Goal: Book appointment/travel/reservation

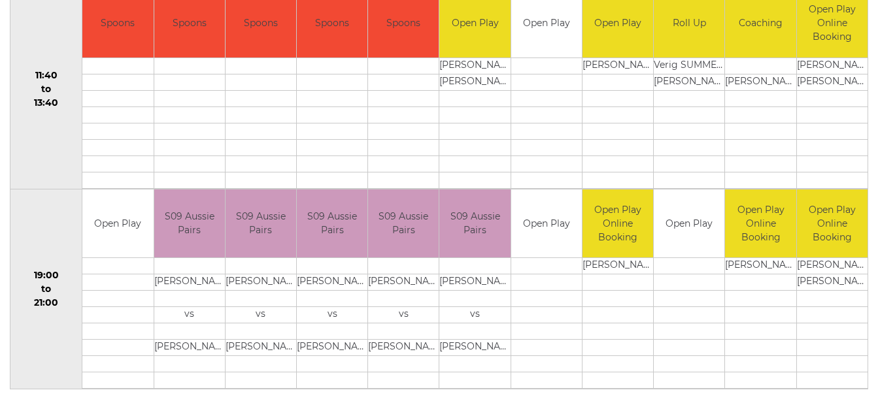
scroll to position [685, 0]
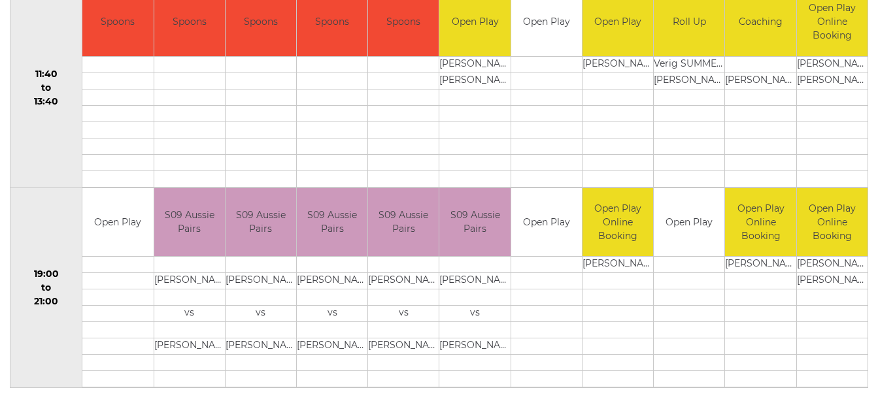
drag, startPoint x: 758, startPoint y: 257, endPoint x: 1, endPoint y: 256, distance: 757.3
drag, startPoint x: 1, startPoint y: 256, endPoint x: 20, endPoint y: 256, distance: 19.6
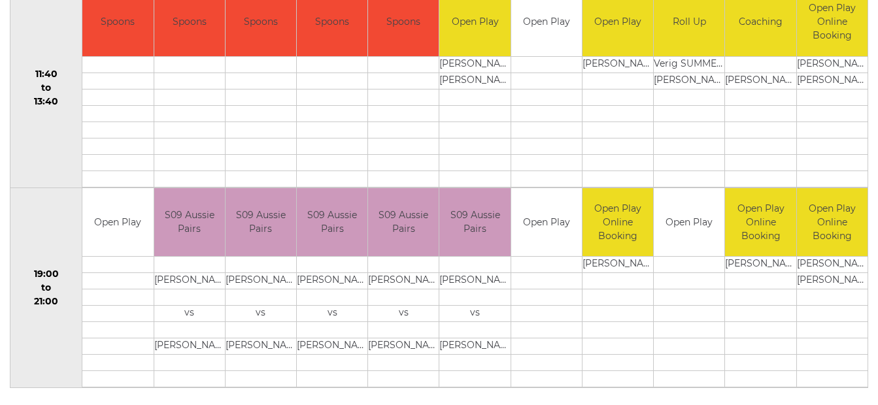
click at [20, 256] on td "19:00 to 21:00" at bounding box center [46, 288] width 72 height 201
drag, startPoint x: 20, startPoint y: 256, endPoint x: 1, endPoint y: 256, distance: 19.6
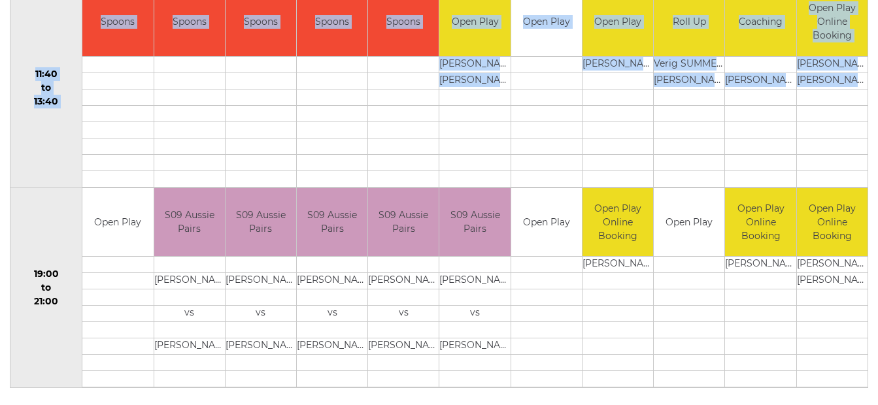
drag, startPoint x: 77, startPoint y: 256, endPoint x: 792, endPoint y: 256, distance: 714.8
click at [792, 256] on tr "19:00 to 21:00 Open Play" at bounding box center [439, 288] width 858 height 201
click at [792, 257] on td "[PERSON_NAME]" at bounding box center [760, 265] width 71 height 16
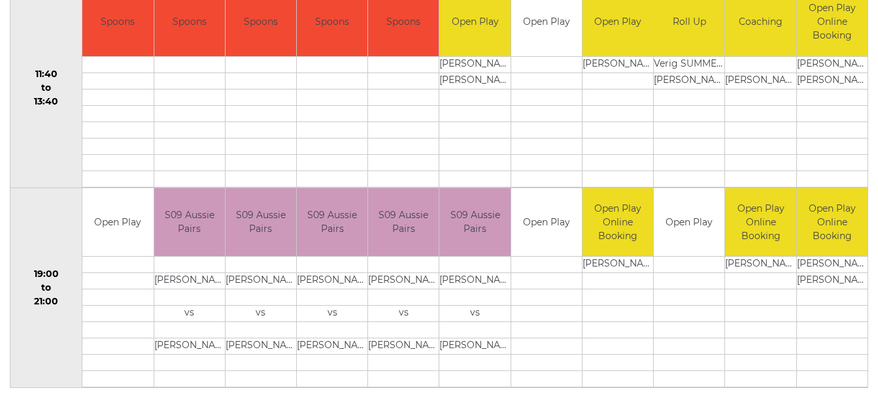
click at [792, 257] on td "[PERSON_NAME]" at bounding box center [760, 265] width 71 height 16
drag, startPoint x: 792, startPoint y: 256, endPoint x: 649, endPoint y: 256, distance: 143.2
click at [649, 256] on tr "19:00 to 21:00 Open Play" at bounding box center [439, 288] width 858 height 201
click at [649, 257] on td "[PERSON_NAME]" at bounding box center [618, 265] width 71 height 16
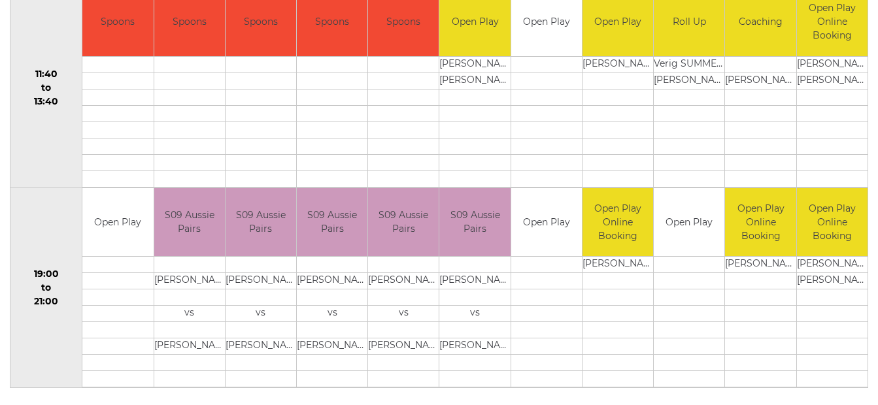
drag, startPoint x: 649, startPoint y: 256, endPoint x: 253, endPoint y: 256, distance: 395.7
click at [253, 256] on tr "19:00 to 21:00 Open Play" at bounding box center [439, 288] width 858 height 201
click at [253, 257] on td at bounding box center [261, 265] width 71 height 16
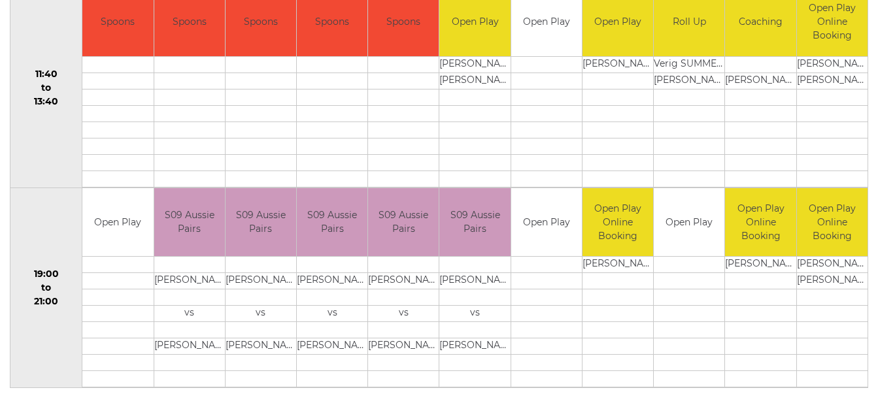
click at [253, 257] on td at bounding box center [261, 265] width 71 height 16
drag, startPoint x: 476, startPoint y: 256, endPoint x: 209, endPoint y: 256, distance: 267.5
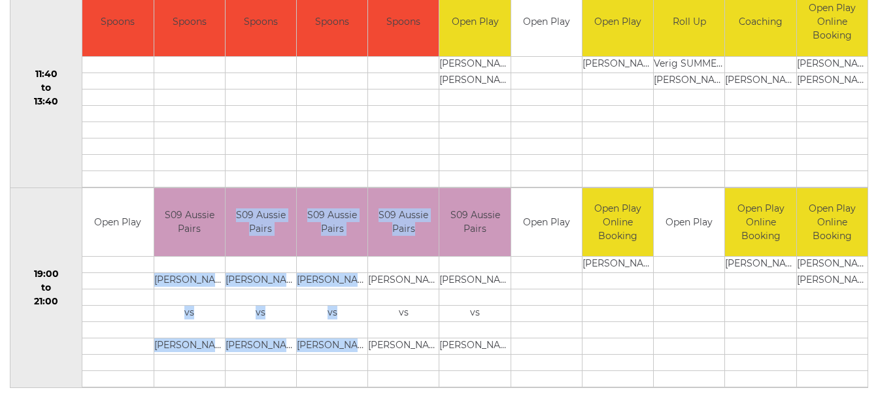
drag, startPoint x: 209, startPoint y: 256, endPoint x: 662, endPoint y: 256, distance: 453.9
click at [662, 256] on tr "19:00 to 21:00 Open Play" at bounding box center [439, 288] width 858 height 201
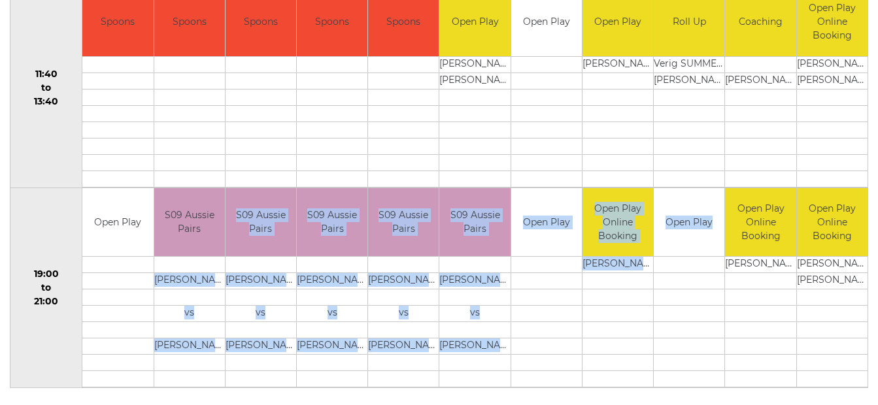
drag, startPoint x: 662, startPoint y: 256, endPoint x: 643, endPoint y: 349, distance: 94.3
click at [643, 349] on td at bounding box center [618, 347] width 71 height 16
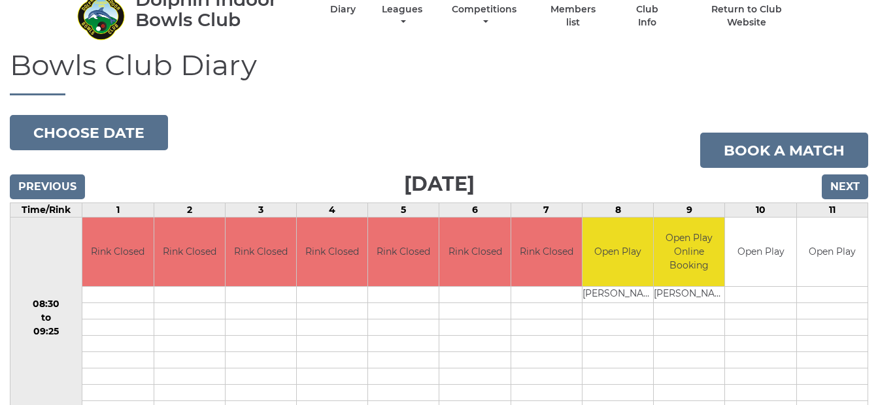
scroll to position [50, 0]
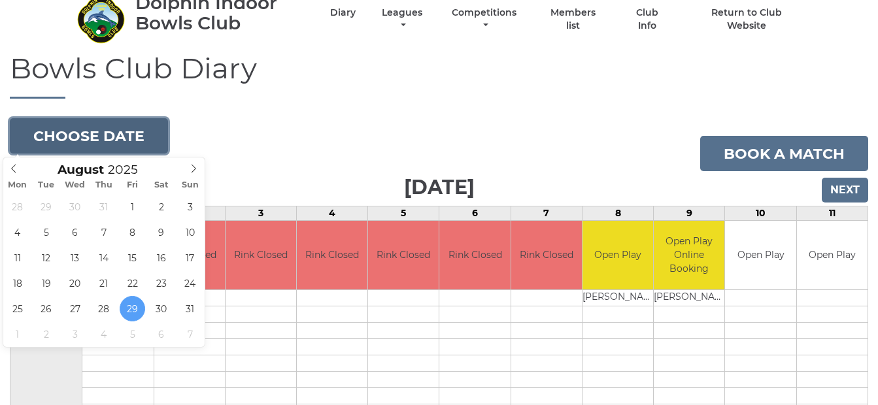
click at [97, 136] on button "Choose date" at bounding box center [89, 135] width 158 height 35
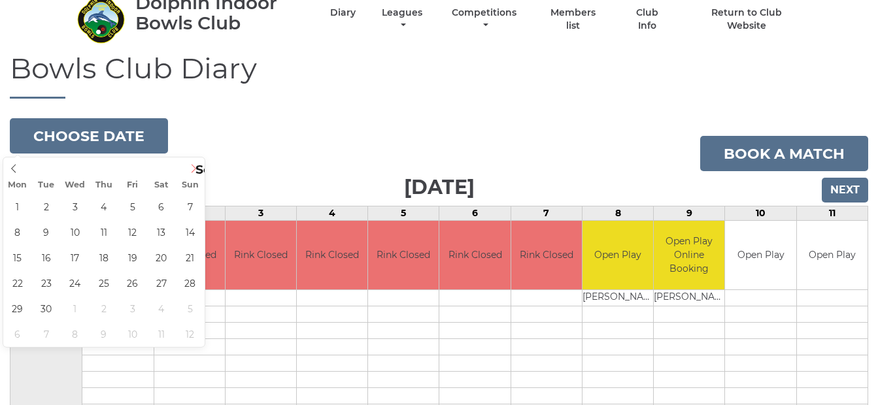
click at [193, 171] on icon at bounding box center [193, 168] width 9 height 9
type input "[DATE]"
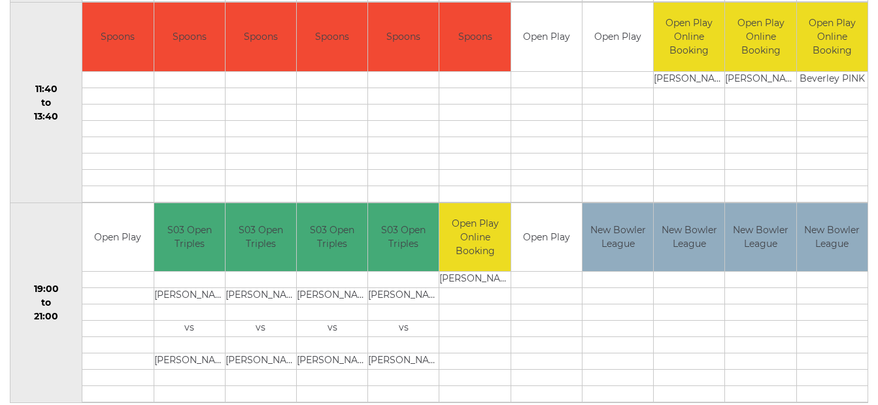
scroll to position [700, 0]
